Goal: Information Seeking & Learning: Learn about a topic

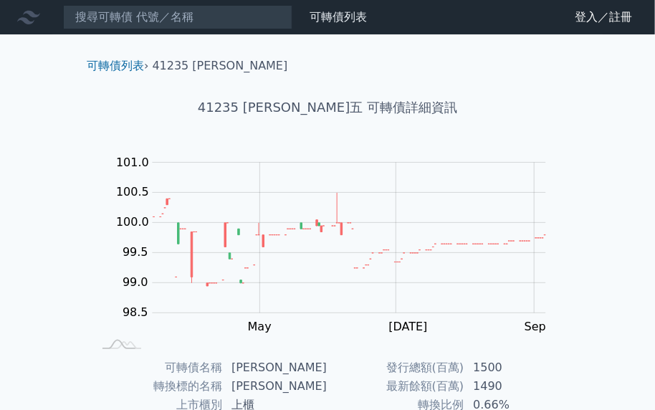
click at [617, 265] on div "可轉債列表 財務數據 可轉債列表 財務數據 登入／註冊 登入／註冊 可轉債列表 › 41235 [PERSON_NAME] 41235 [PERSON_NAM…" at bounding box center [327, 340] width 655 height 681
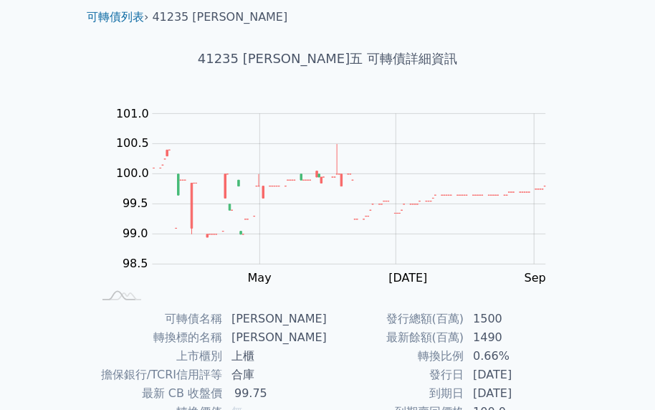
scroll to position [143, 0]
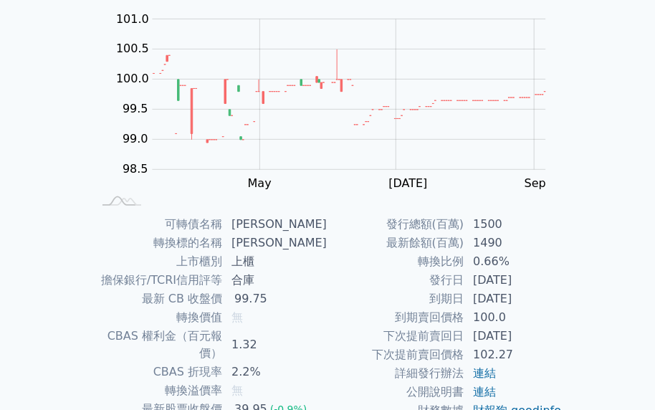
drag, startPoint x: 508, startPoint y: 298, endPoint x: 534, endPoint y: 300, distance: 26.6
click at [534, 300] on td "[DATE]" at bounding box center [514, 299] width 98 height 19
drag, startPoint x: 154, startPoint y: 298, endPoint x: 270, endPoint y: 300, distance: 115.5
click at [270, 300] on tr "最新 CB 收盤價 99.75" at bounding box center [209, 299] width 235 height 19
click at [276, 298] on td "99.75" at bounding box center [275, 299] width 105 height 19
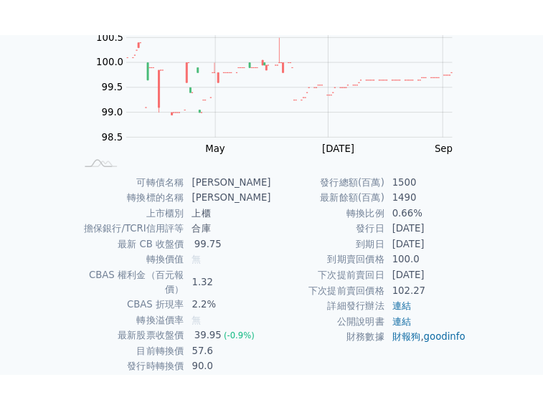
scroll to position [215, 0]
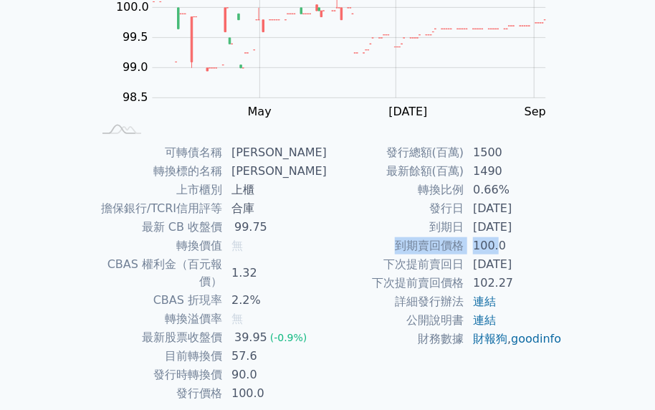
drag, startPoint x: 400, startPoint y: 243, endPoint x: 497, endPoint y: 246, distance: 96.8
click at [497, 246] on tr "到期賣回價格 100.0" at bounding box center [445, 246] width 235 height 19
click at [480, 318] on link "連結" at bounding box center [484, 320] width 23 height 14
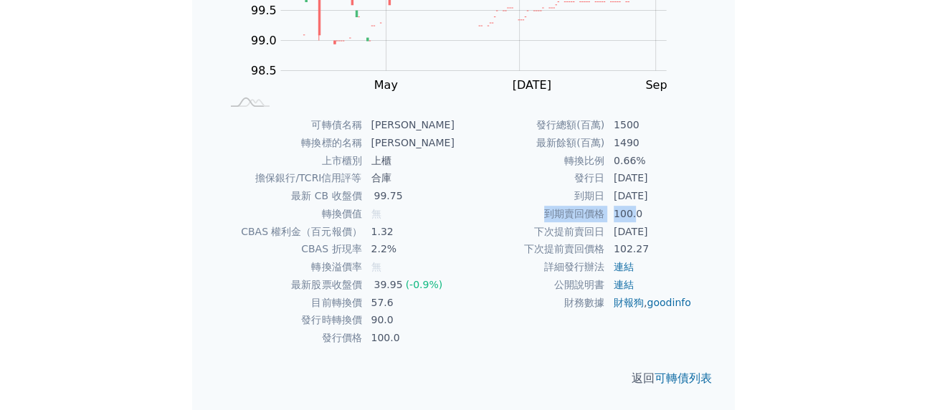
scroll to position [0, 0]
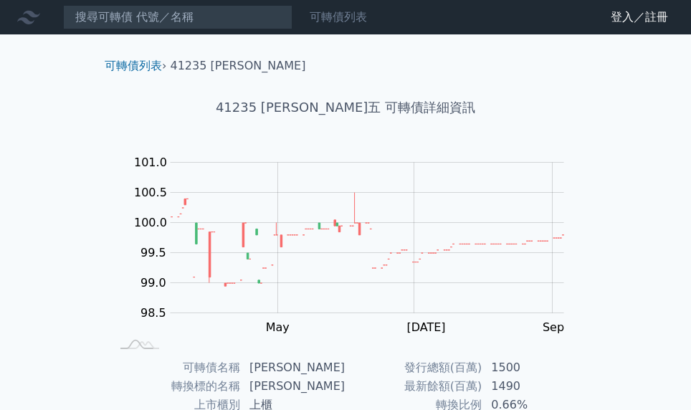
click at [338, 19] on link "可轉債列表" at bounding box center [338, 17] width 57 height 14
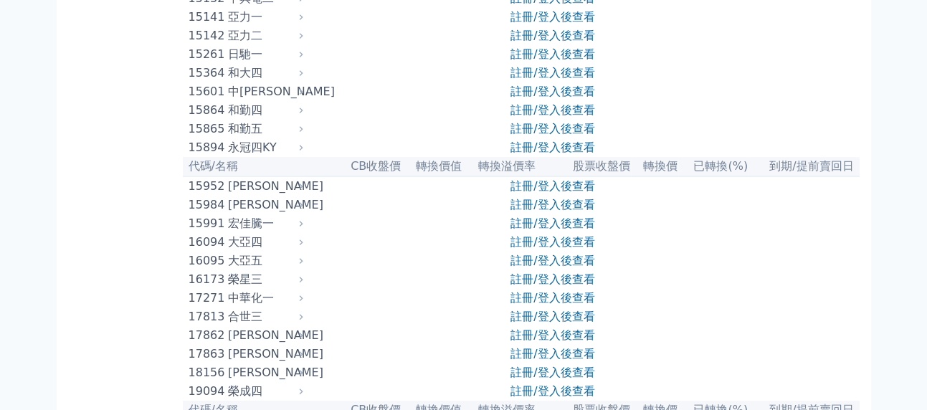
scroll to position [574, 0]
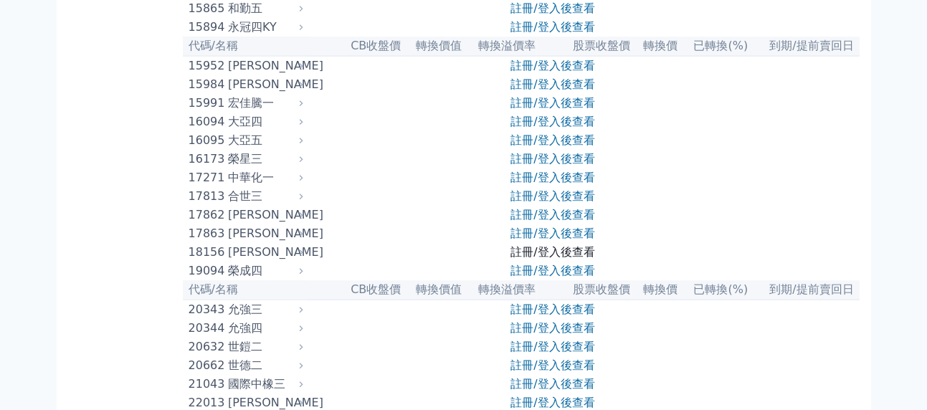
click at [565, 259] on link "註冊/登入後查看" at bounding box center [553, 252] width 84 height 14
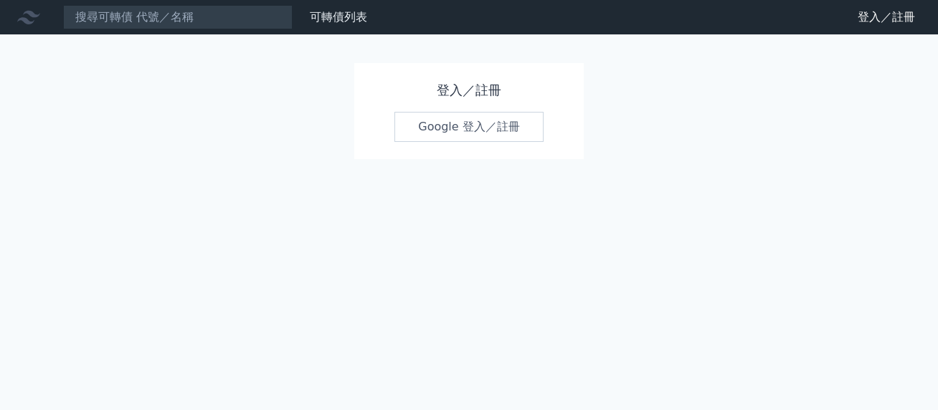
click at [485, 129] on link "Google 登入／註冊" at bounding box center [468, 127] width 149 height 30
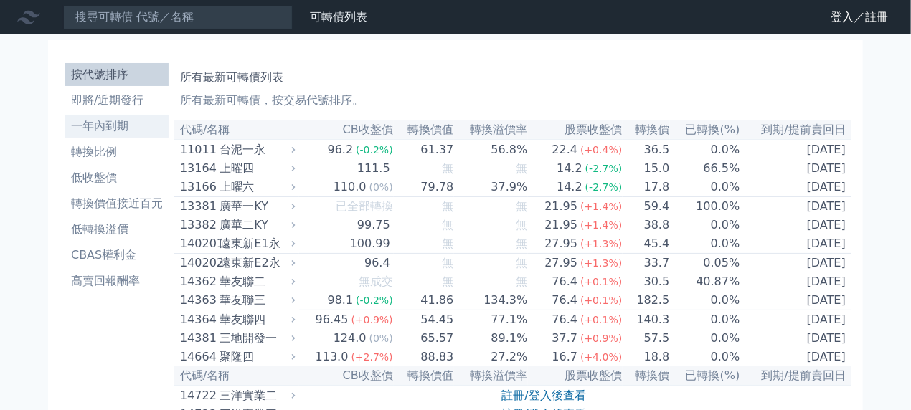
click at [113, 123] on li "一年內到期" at bounding box center [116, 126] width 103 height 17
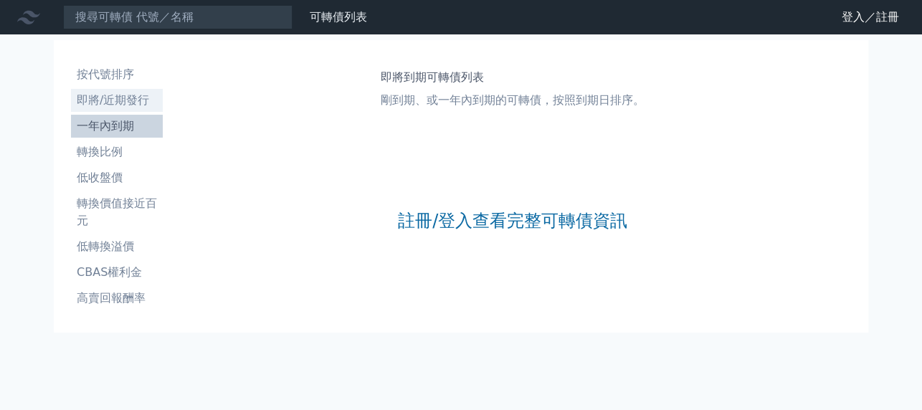
click at [131, 103] on li "即將/近期發行" at bounding box center [117, 100] width 92 height 17
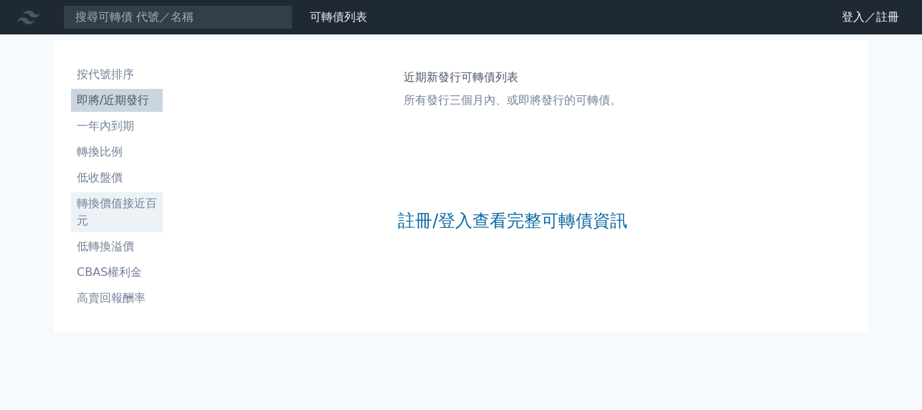
click at [121, 206] on li "轉換價值接近百元" at bounding box center [117, 212] width 92 height 34
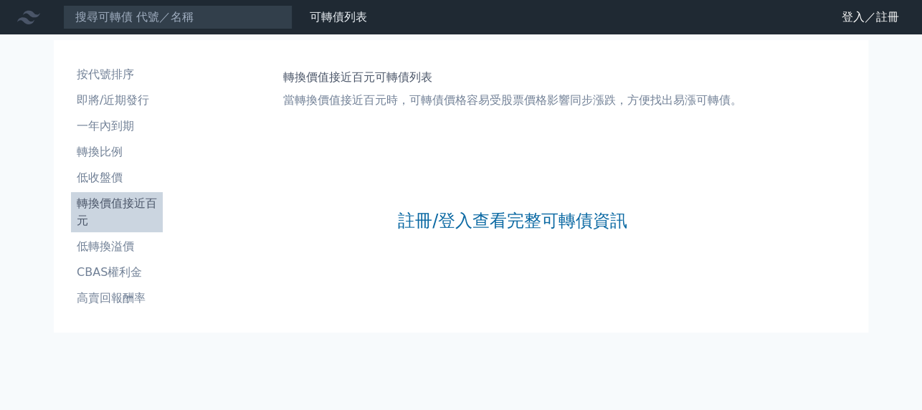
click at [121, 206] on li "轉換價值接近百元" at bounding box center [117, 212] width 92 height 34
click at [104, 184] on li "低收盤價" at bounding box center [117, 177] width 92 height 17
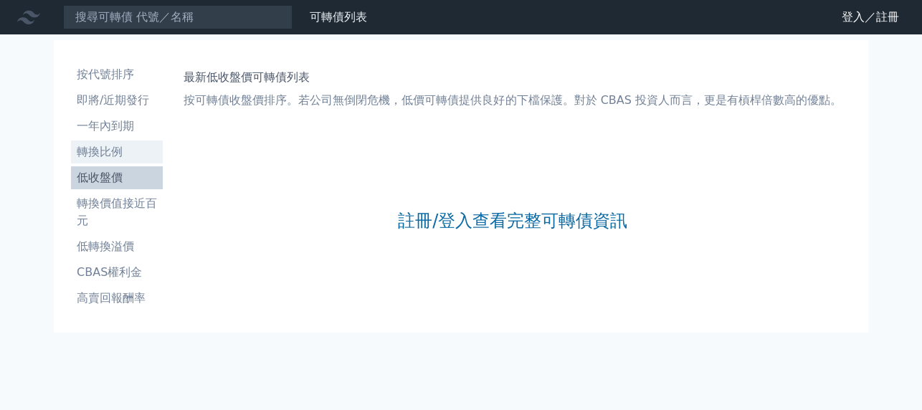
click at [105, 156] on li "轉換比例" at bounding box center [117, 151] width 92 height 17
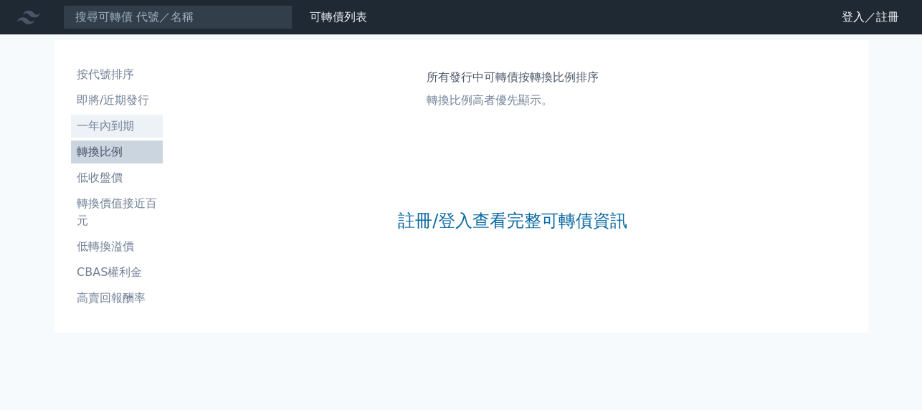
click at [115, 123] on li "一年內到期" at bounding box center [117, 126] width 92 height 17
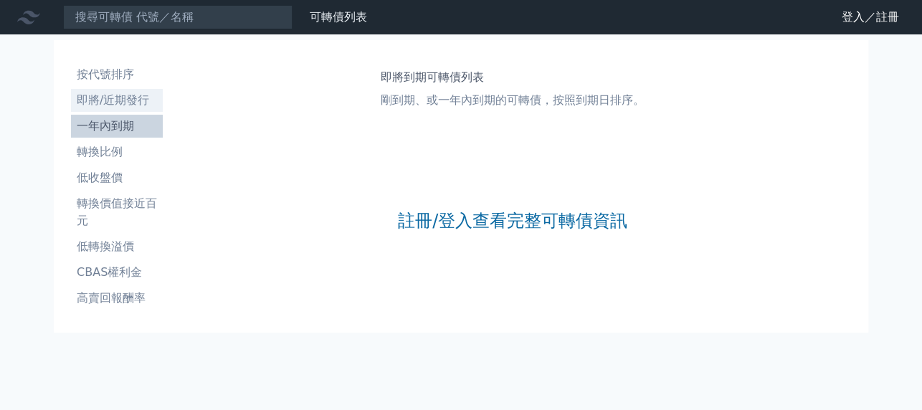
click at [140, 102] on li "即將/近期發行" at bounding box center [117, 100] width 92 height 17
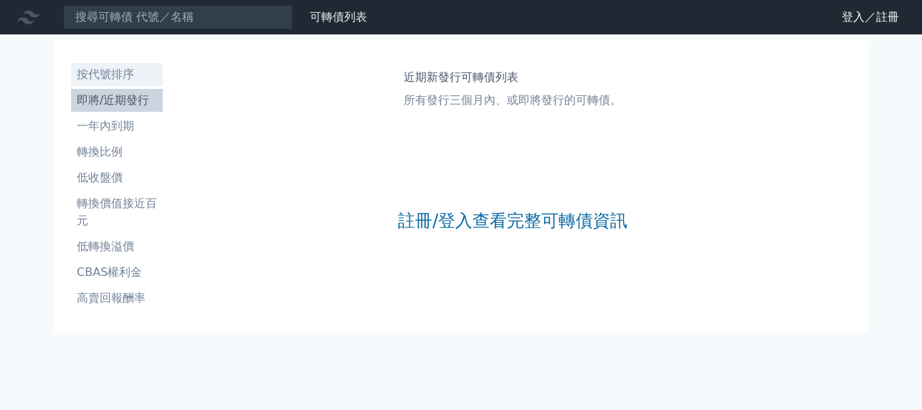
click at [124, 80] on li "按代號排序" at bounding box center [117, 74] width 92 height 17
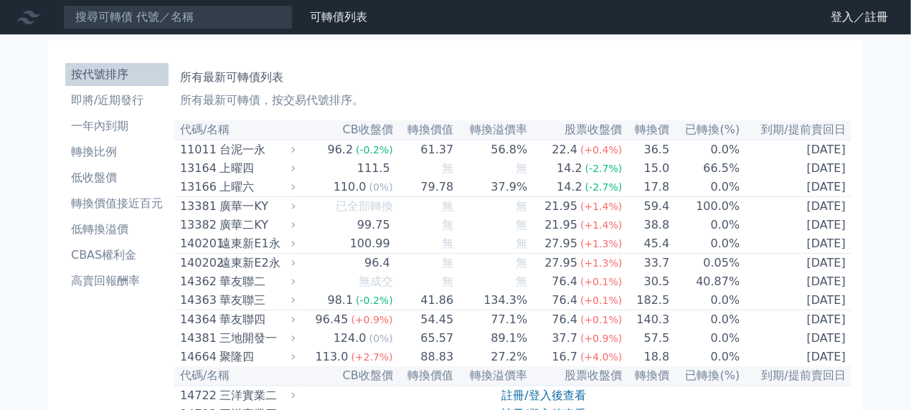
click at [124, 80] on li "按代號排序" at bounding box center [116, 74] width 103 height 17
click at [87, 285] on li "高賣回報酬率" at bounding box center [116, 280] width 103 height 17
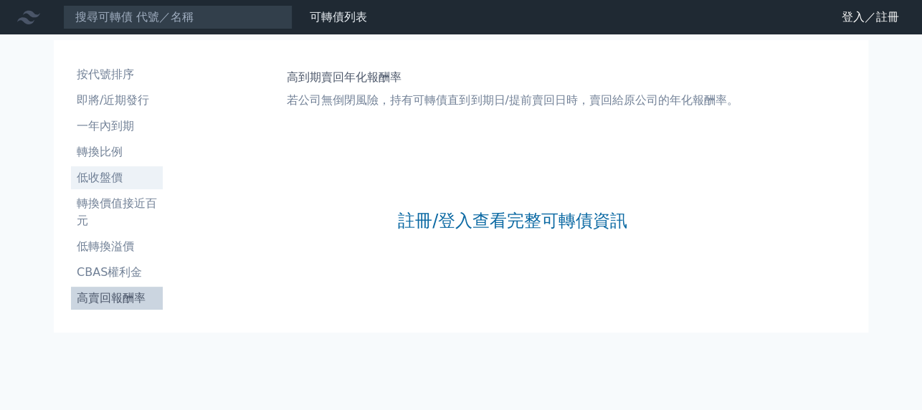
click at [80, 181] on li "低收盤價" at bounding box center [117, 177] width 92 height 17
